Goal: Task Accomplishment & Management: Manage account settings

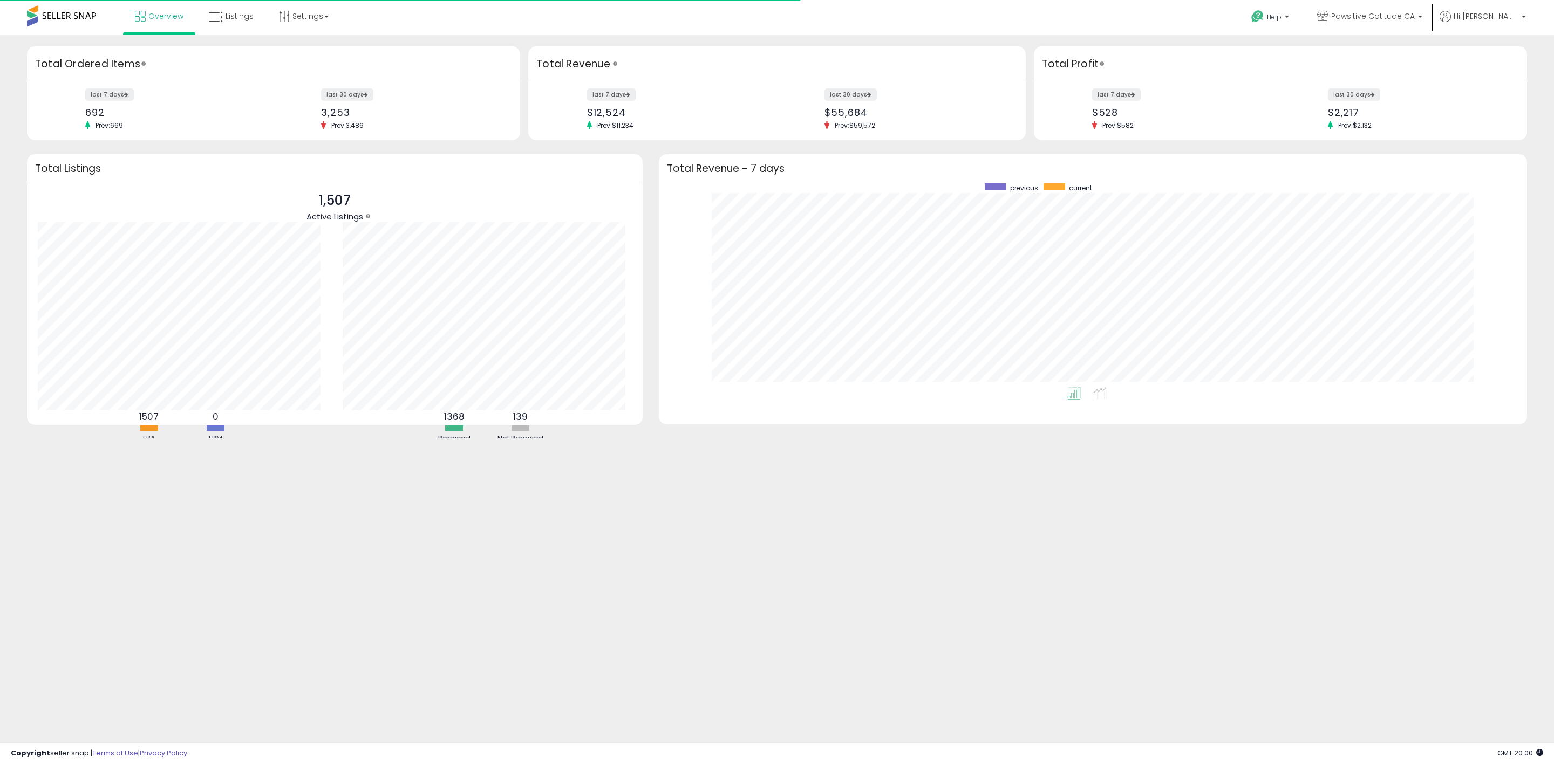
scroll to position [204, 846]
click at [241, 18] on span "Listings" at bounding box center [239, 16] width 28 height 11
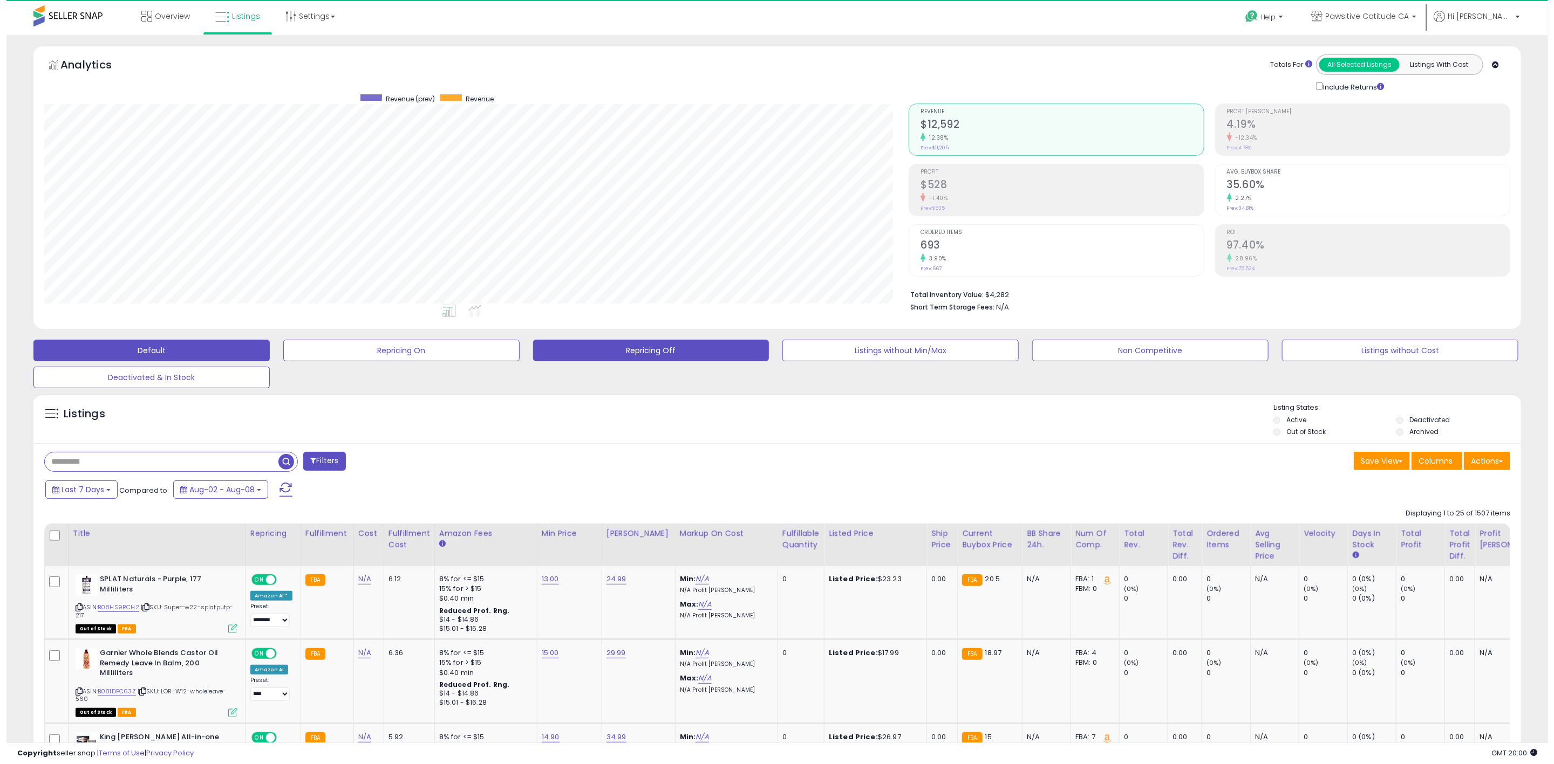
scroll to position [222, 864]
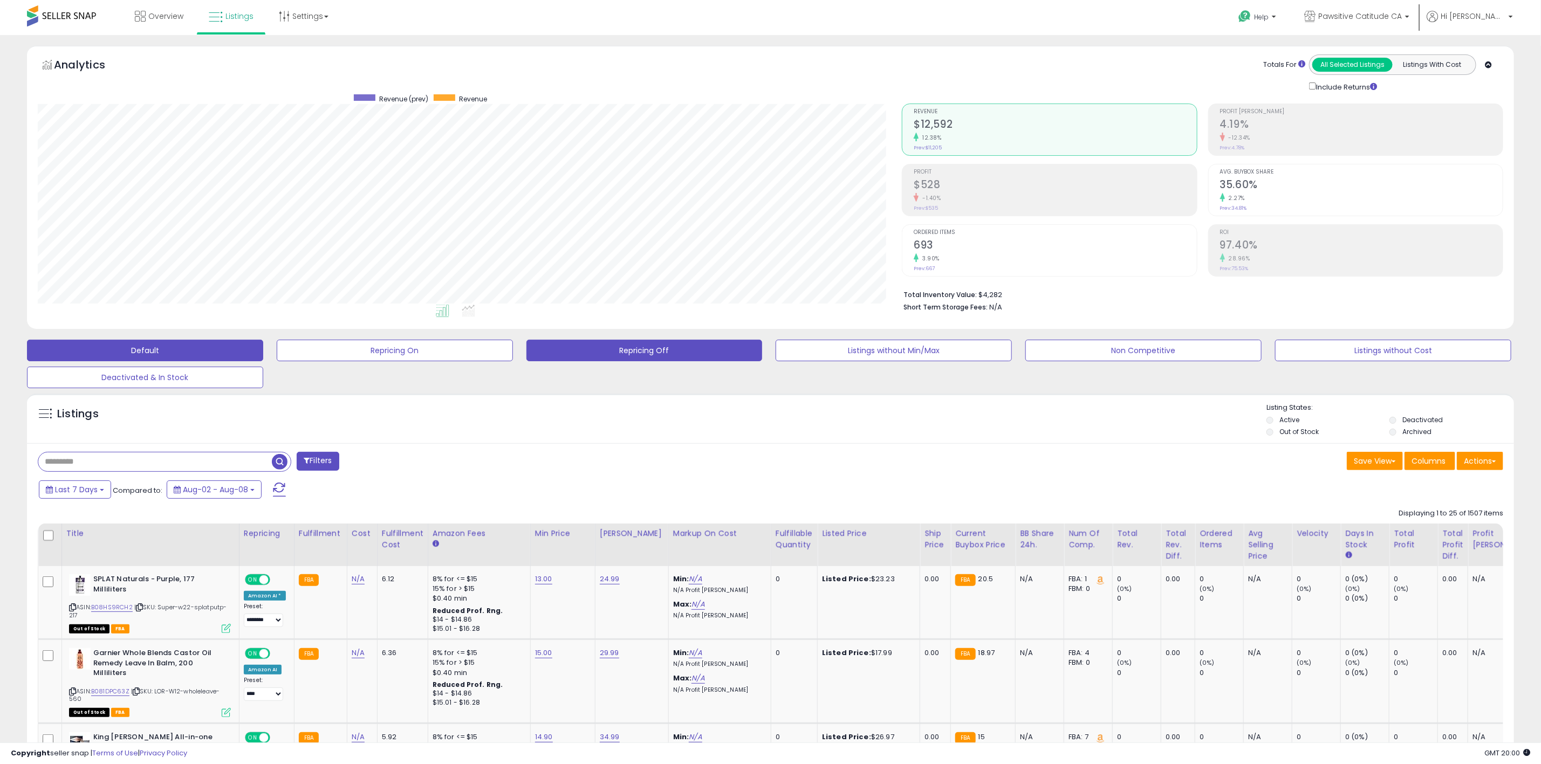
click at [513, 351] on button "Repricing Off" at bounding box center [395, 351] width 236 height 22
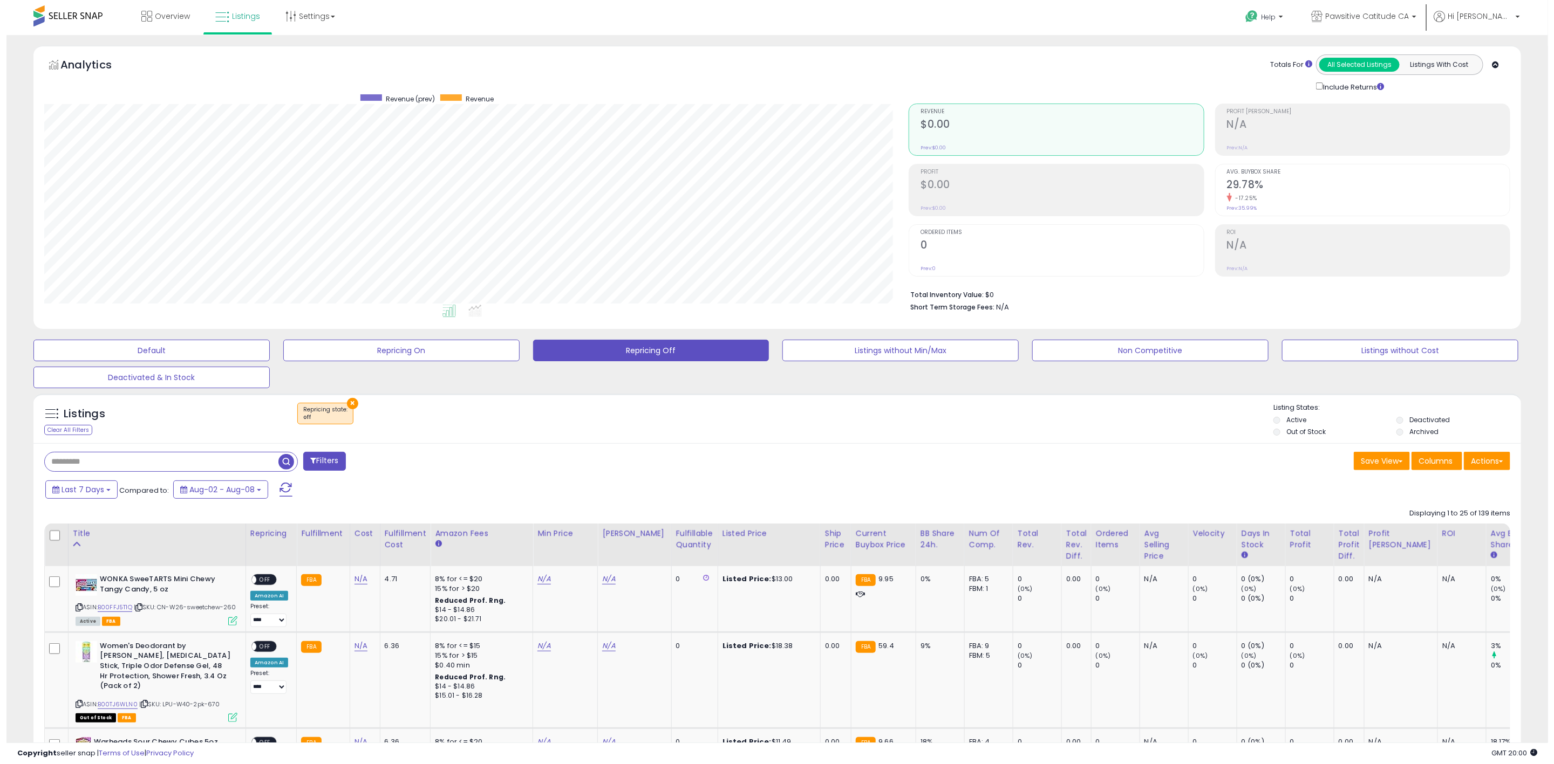
scroll to position [222, 864]
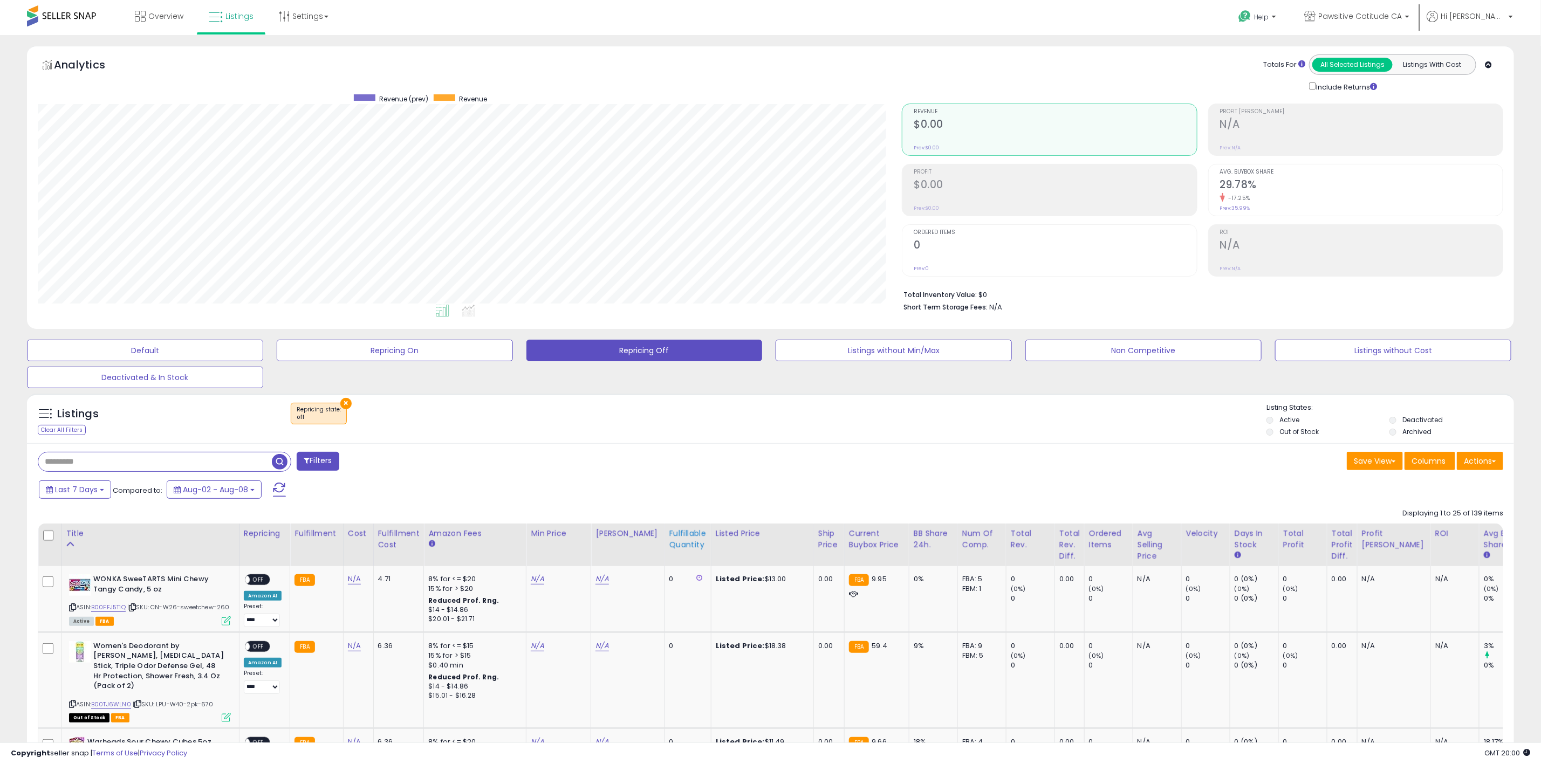
click at [674, 543] on div "Fulfillable Quantity" at bounding box center [687, 539] width 37 height 23
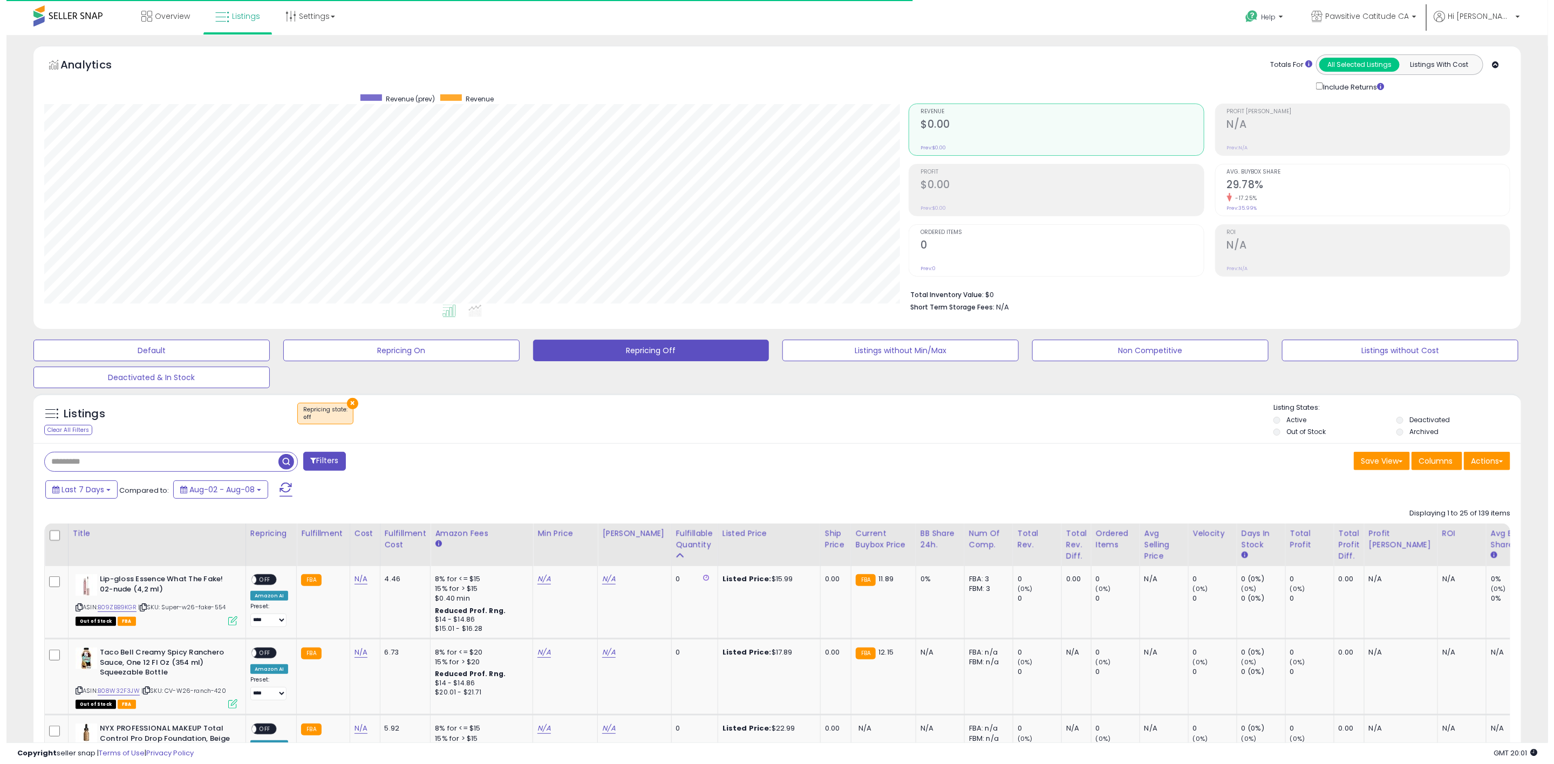
scroll to position [539213, 538569]
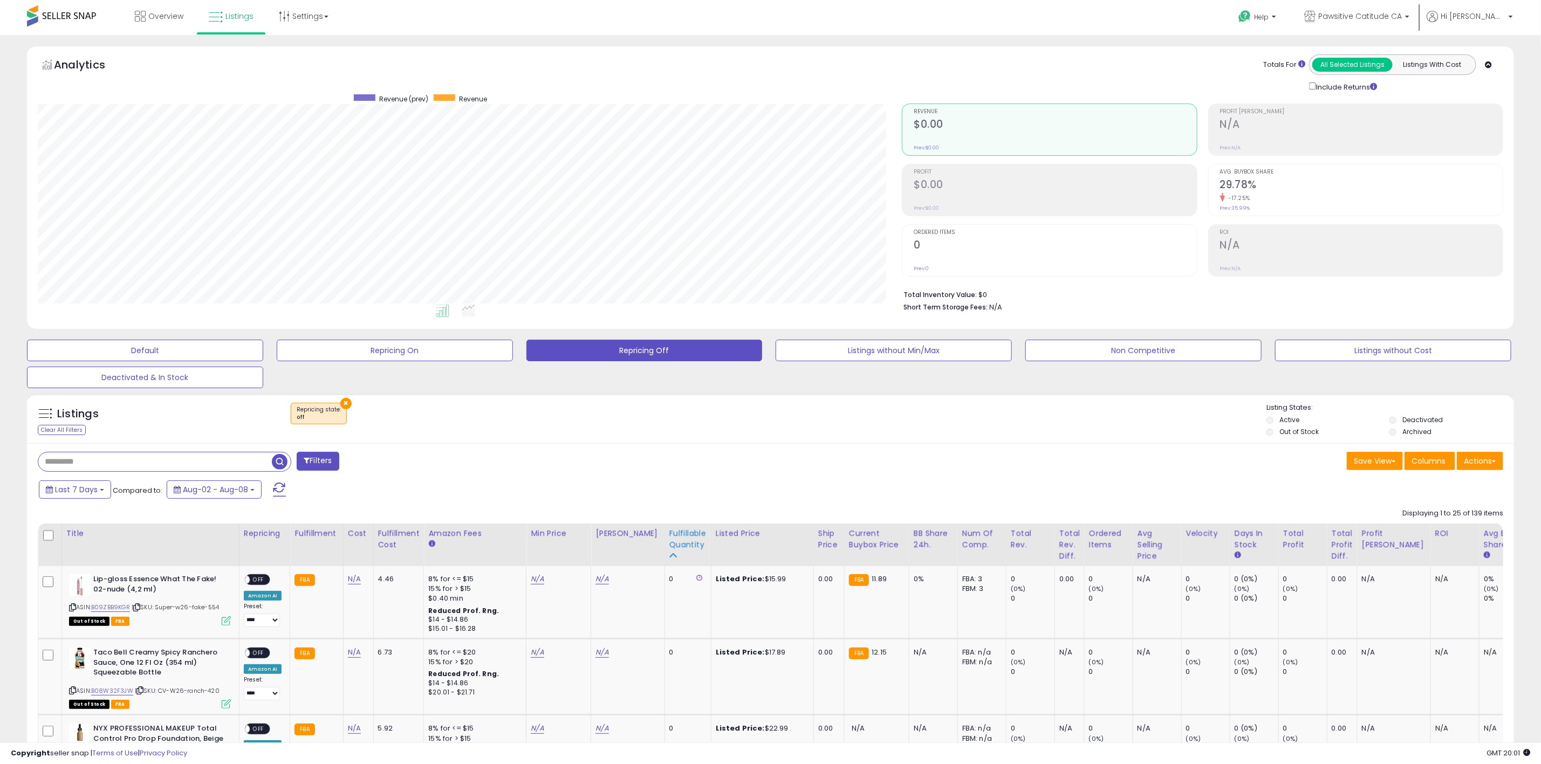
click at [673, 546] on div "Fulfillable Quantity" at bounding box center [687, 539] width 37 height 23
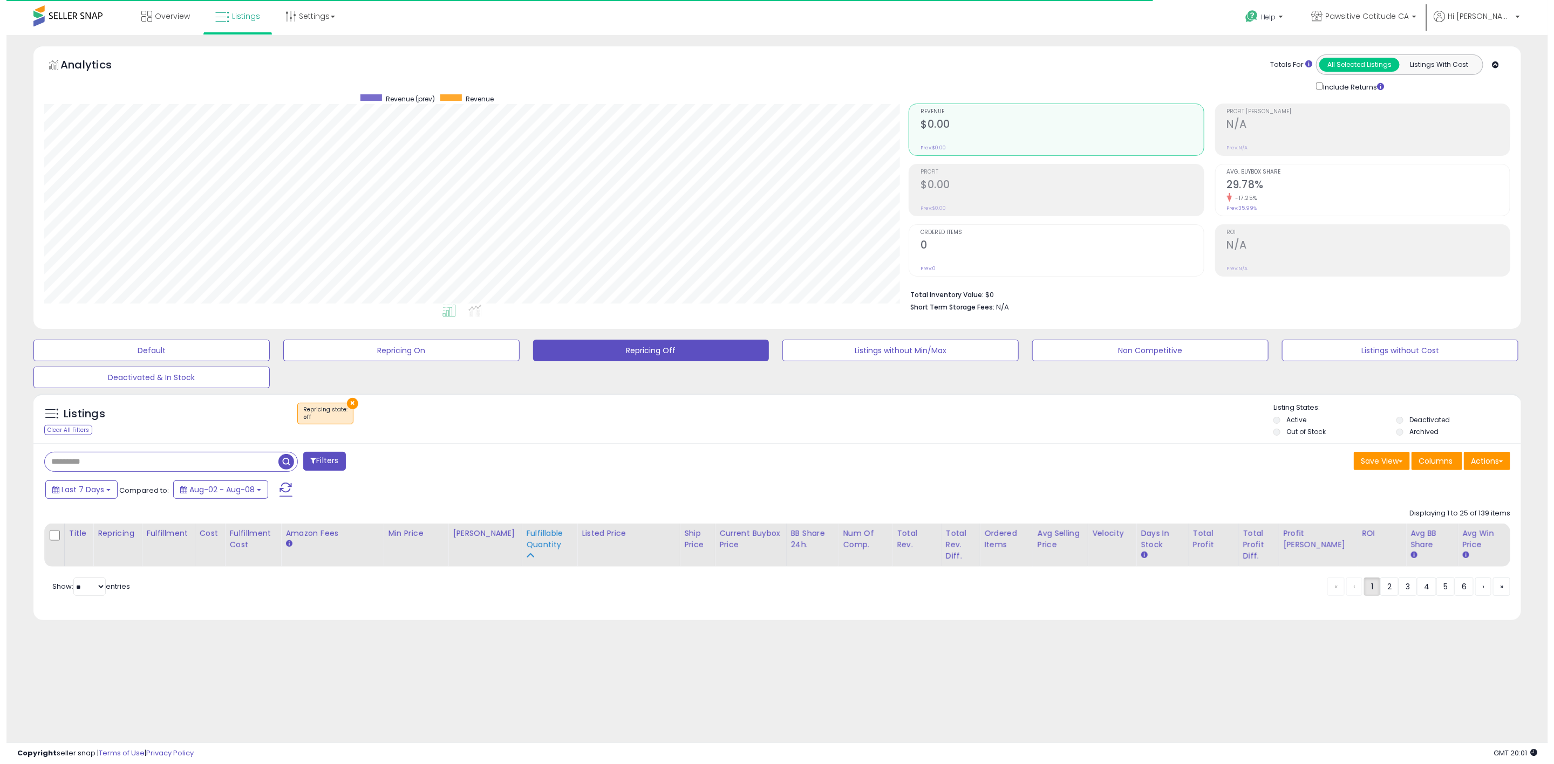
scroll to position [222, 872]
